Goal: Check status: Check status

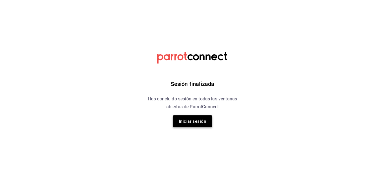
click at [196, 117] on button "Iniciar sesión" at bounding box center [193, 121] width 40 height 12
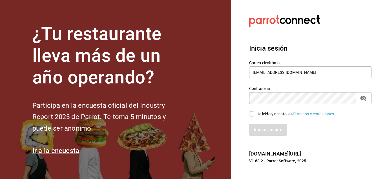
click at [251, 113] on input "He leído y acepto los Términos y condiciones." at bounding box center [251, 113] width 5 height 5
checkbox input "true"
click at [262, 134] on button "Iniciar sesión" at bounding box center [268, 130] width 38 height 12
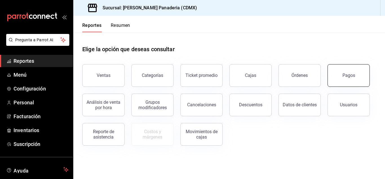
click at [340, 76] on button "Pagos" at bounding box center [349, 75] width 42 height 23
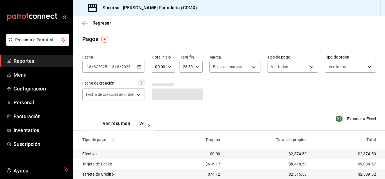
click at [143, 66] on div "[DATE] [DATE] - [DATE] [DATE]" at bounding box center [113, 67] width 63 height 12
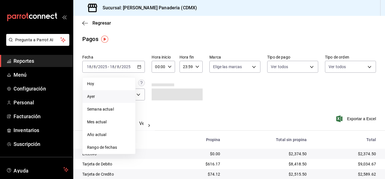
click at [114, 98] on span "Ayer" at bounding box center [109, 96] width 44 height 6
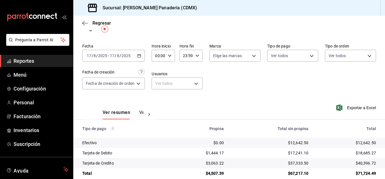
scroll to position [10, 0]
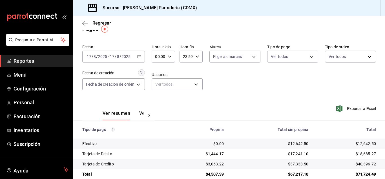
click at [138, 60] on div "[DATE] [DATE] - [DATE] [DATE]" at bounding box center [113, 57] width 63 height 12
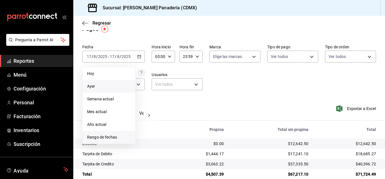
click at [116, 133] on li "Rango de fechas" at bounding box center [109, 137] width 53 height 13
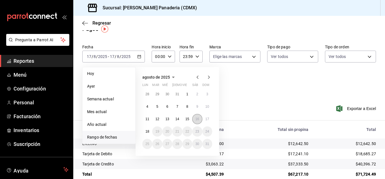
click at [198, 121] on button "16" at bounding box center [197, 119] width 10 height 10
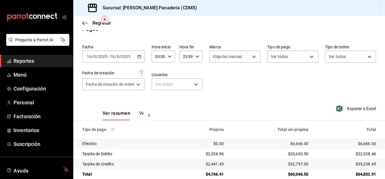
scroll to position [20, 0]
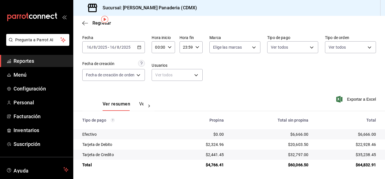
click at [141, 48] on icon "button" at bounding box center [139, 47] width 4 height 4
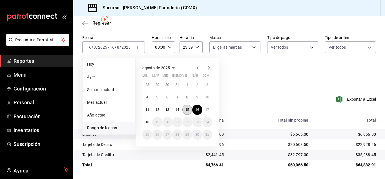
click at [186, 109] on abbr "15" at bounding box center [188, 110] width 4 height 4
click at [209, 109] on abbr "17" at bounding box center [208, 110] width 4 height 4
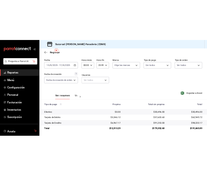
scroll to position [0, 17]
